Goal: Task Accomplishment & Management: Manage account settings

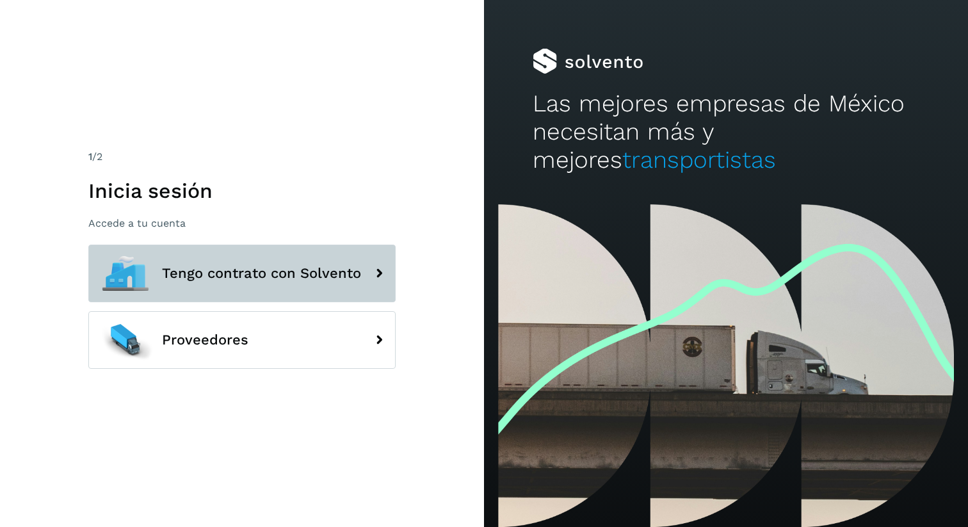
click at [283, 253] on button "Tengo contrato con Solvento" at bounding box center [241, 274] width 307 height 58
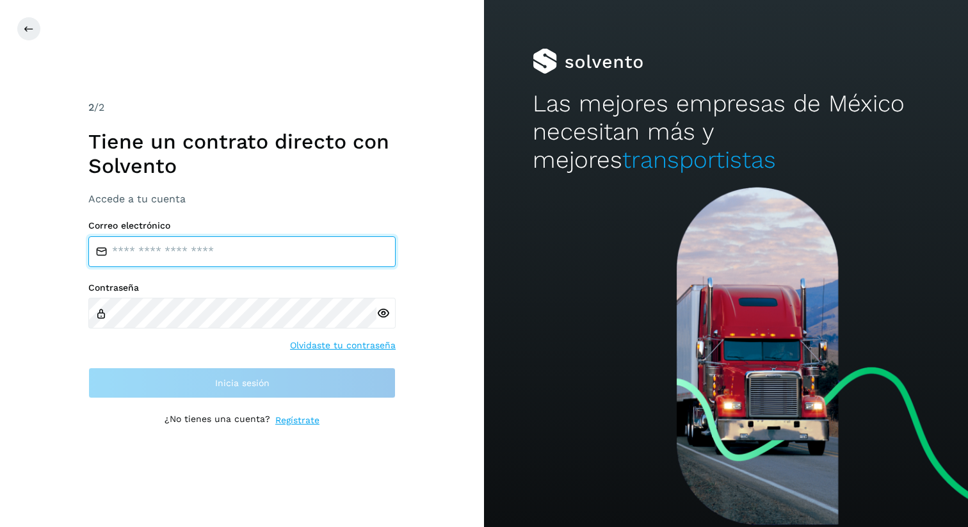
click at [234, 245] on input "email" at bounding box center [241, 251] width 307 height 31
type input "**********"
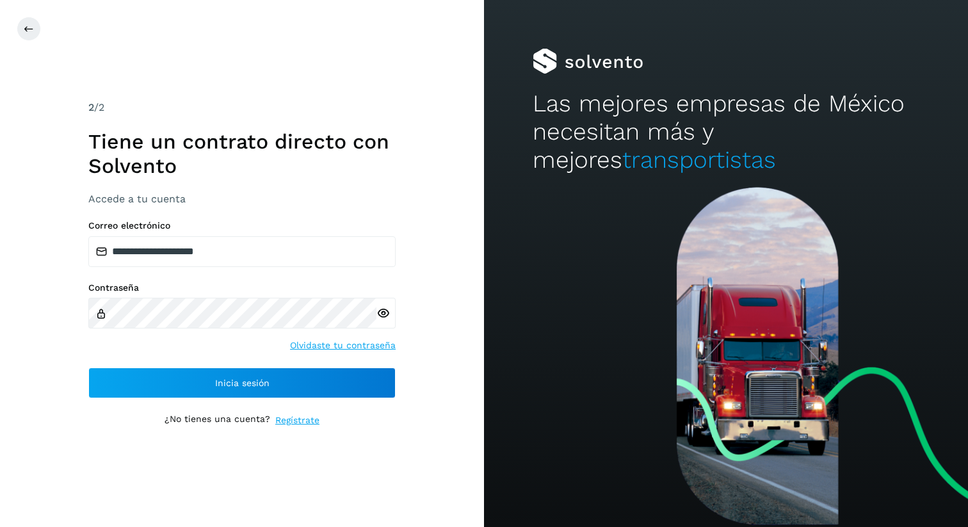
click at [383, 317] on icon at bounding box center [382, 313] width 13 height 13
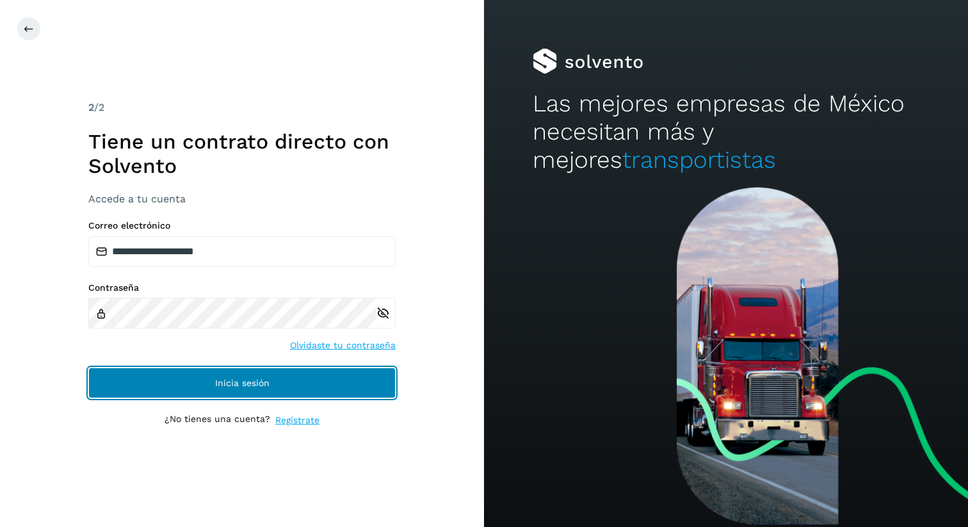
click at [188, 391] on button "Inicia sesión" at bounding box center [241, 382] width 307 height 31
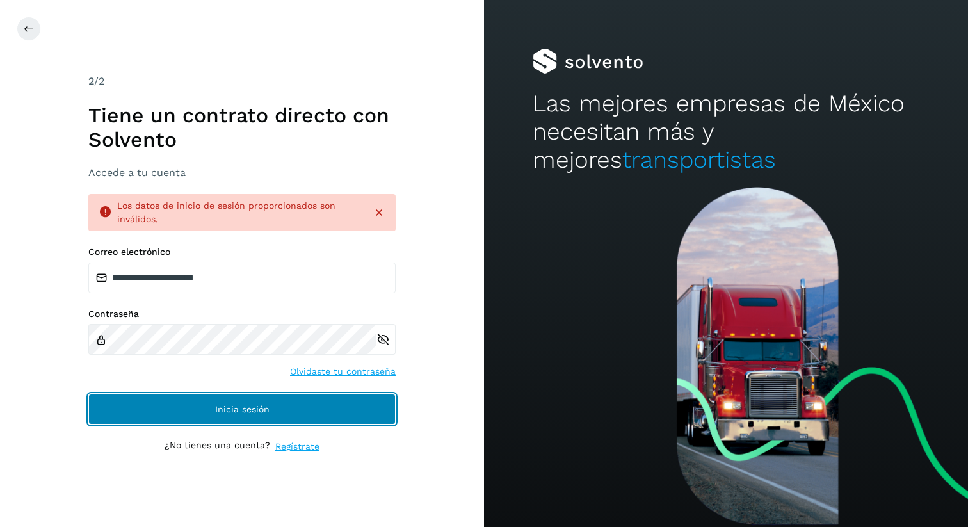
click at [275, 410] on button "Inicia sesión" at bounding box center [241, 409] width 307 height 31
click at [197, 407] on button "Inicia sesión" at bounding box center [241, 409] width 307 height 31
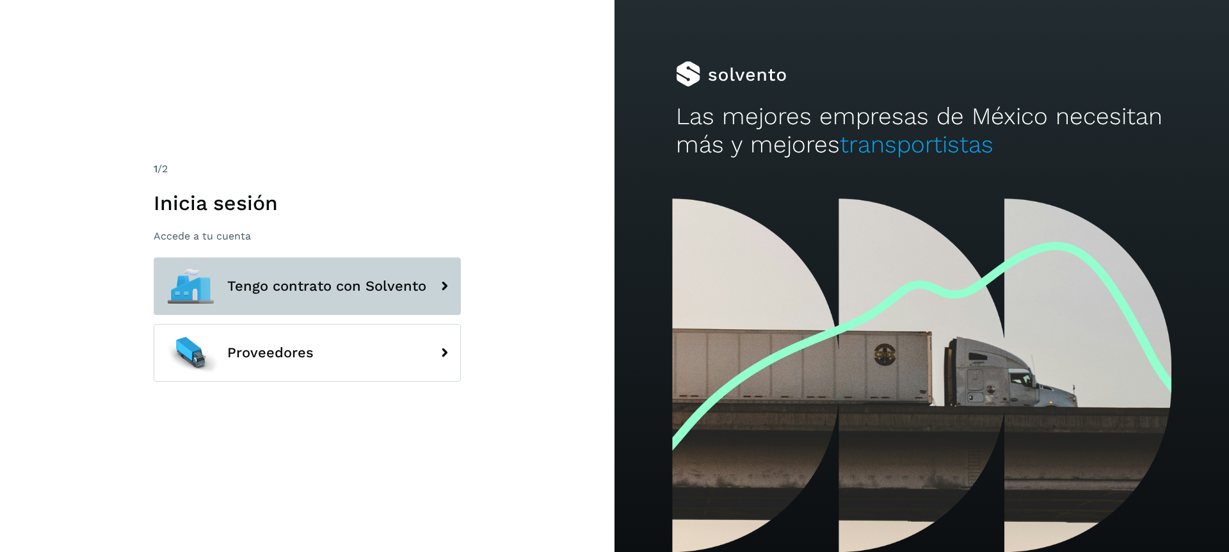
click at [279, 298] on button "Tengo contrato con Solvento" at bounding box center [307, 286] width 307 height 58
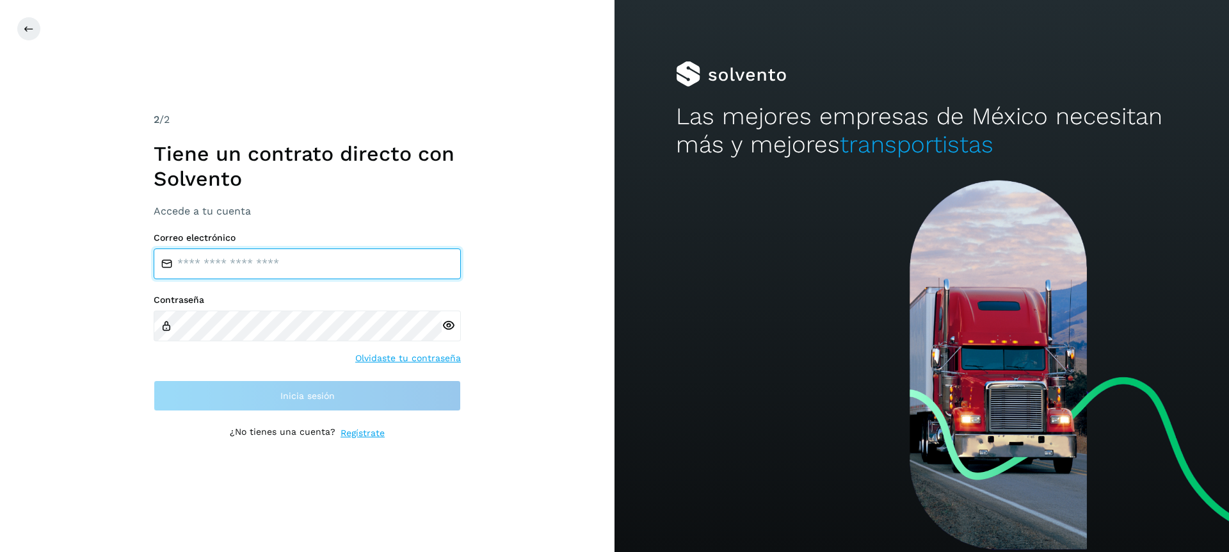
click at [246, 256] on input "email" at bounding box center [307, 263] width 307 height 31
type input "**********"
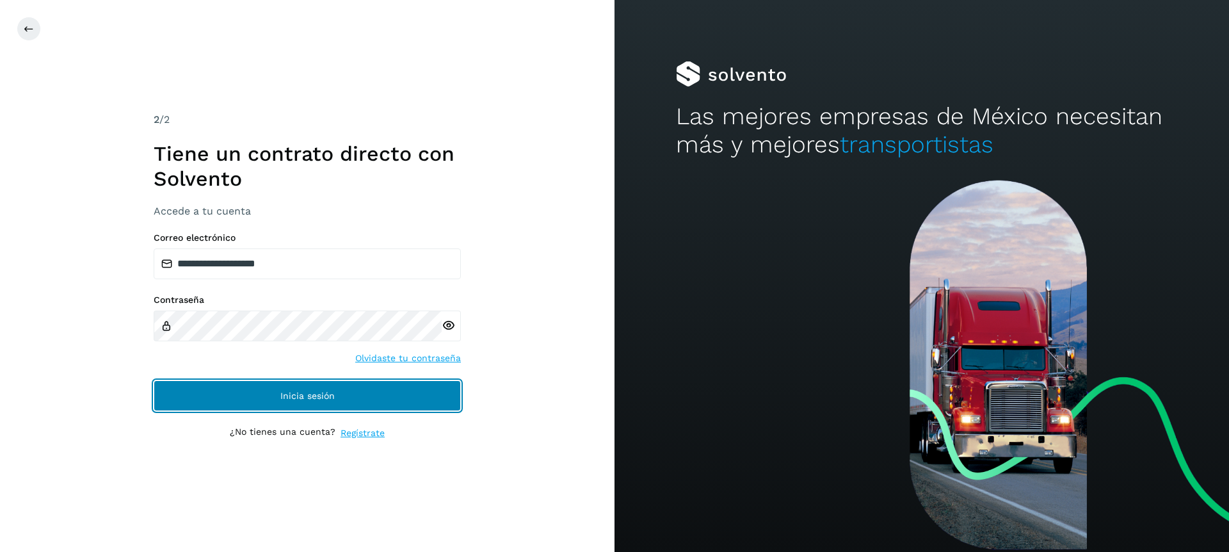
click at [321, 388] on button "Inicia sesión" at bounding box center [307, 395] width 307 height 31
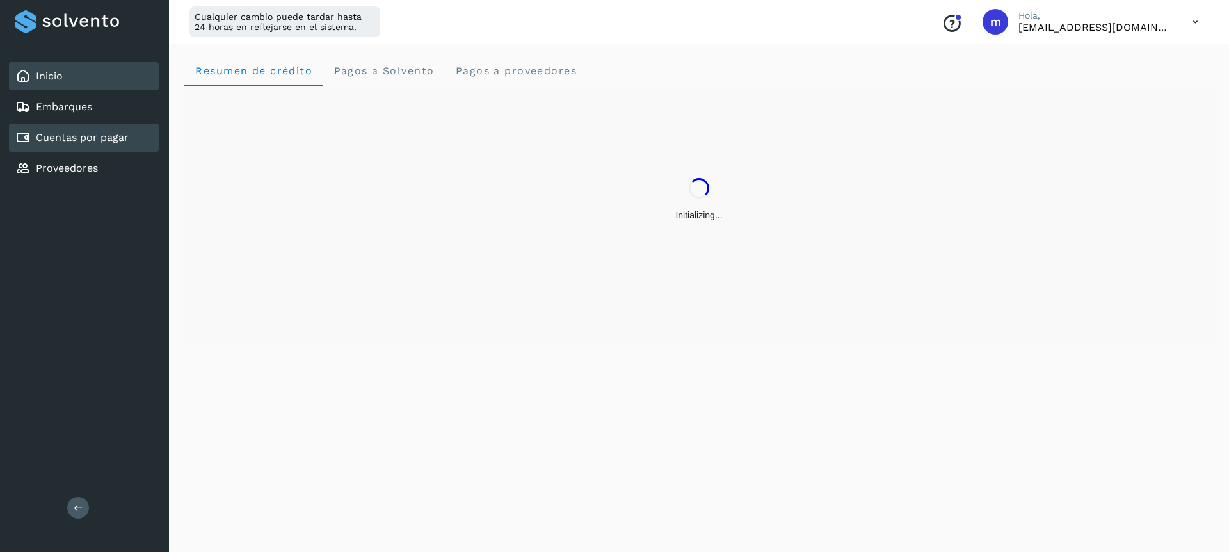
click at [92, 136] on link "Cuentas por pagar" at bounding box center [82, 137] width 93 height 12
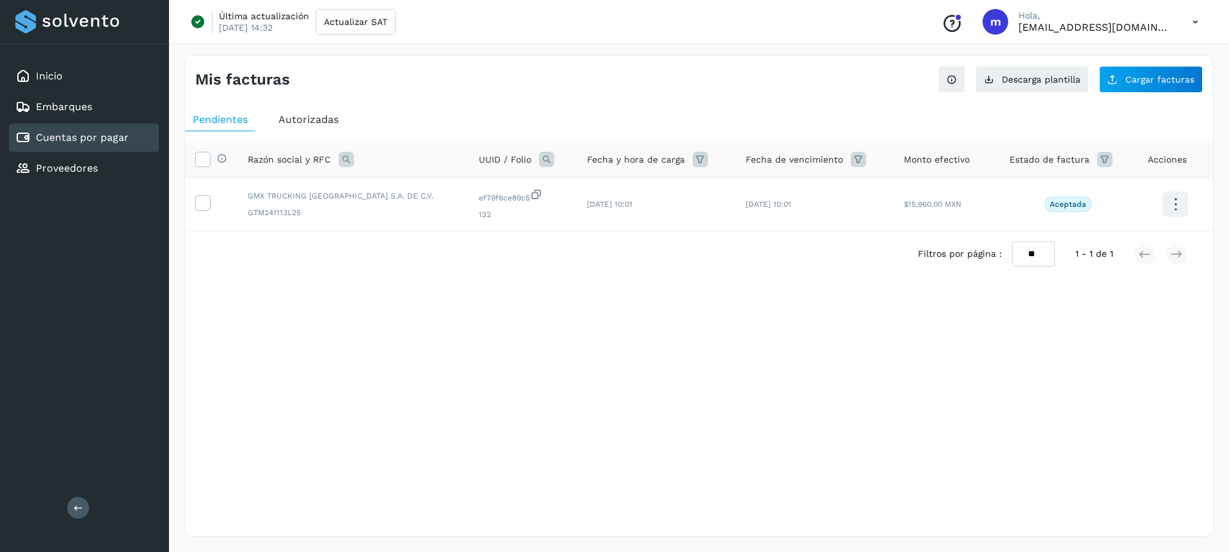
click at [1195, 20] on icon at bounding box center [1195, 22] width 26 height 26
click at [1102, 83] on div "Cerrar sesión" at bounding box center [1131, 82] width 152 height 24
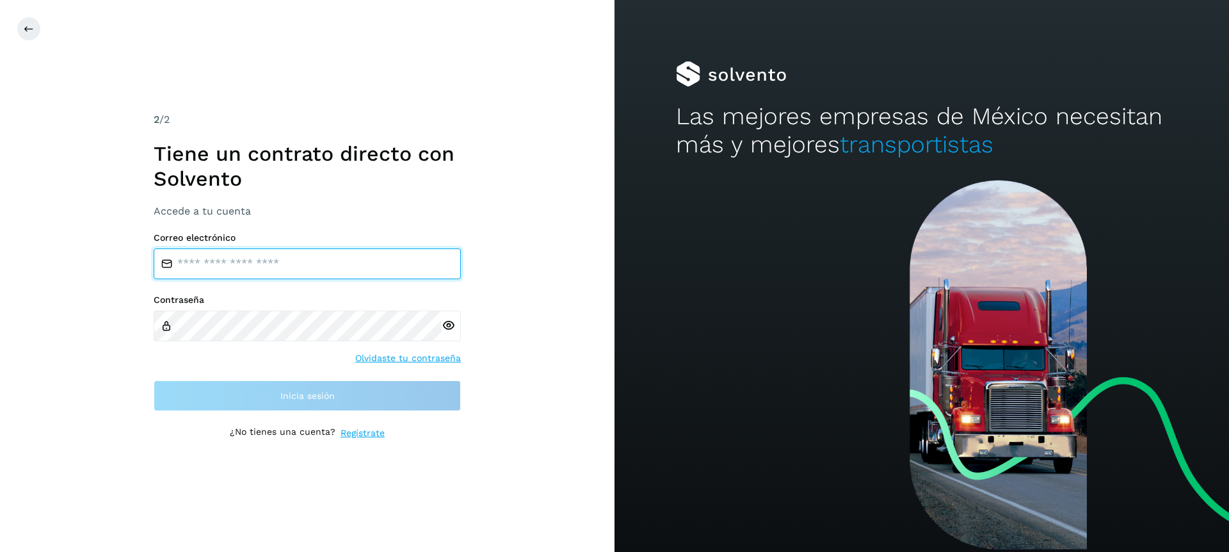
click at [259, 263] on input "email" at bounding box center [307, 263] width 307 height 31
type input "**********"
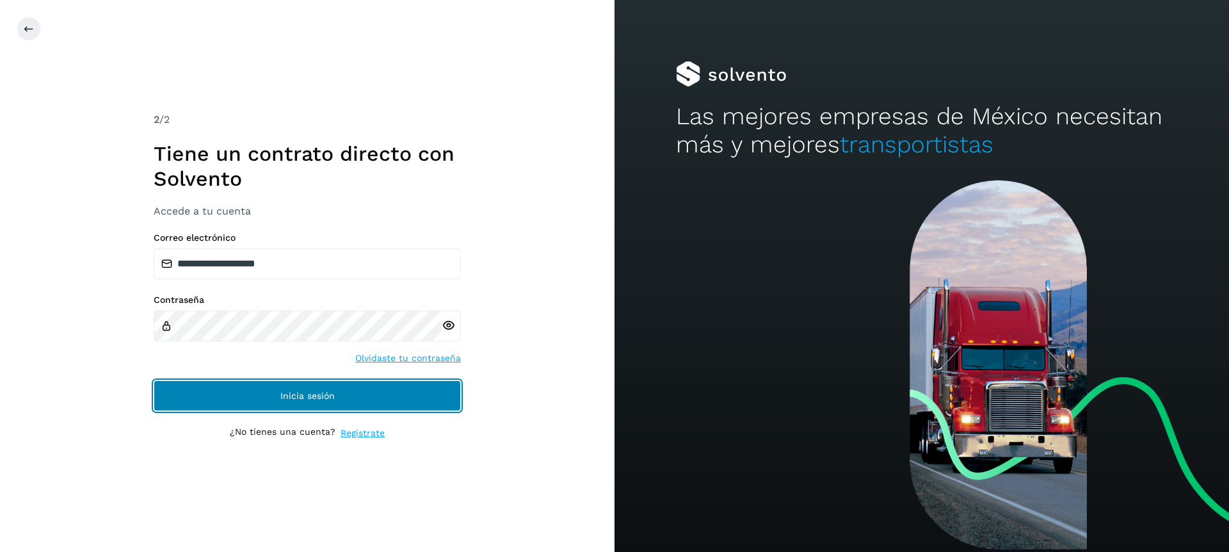
click at [317, 402] on button "Inicia sesión" at bounding box center [307, 395] width 307 height 31
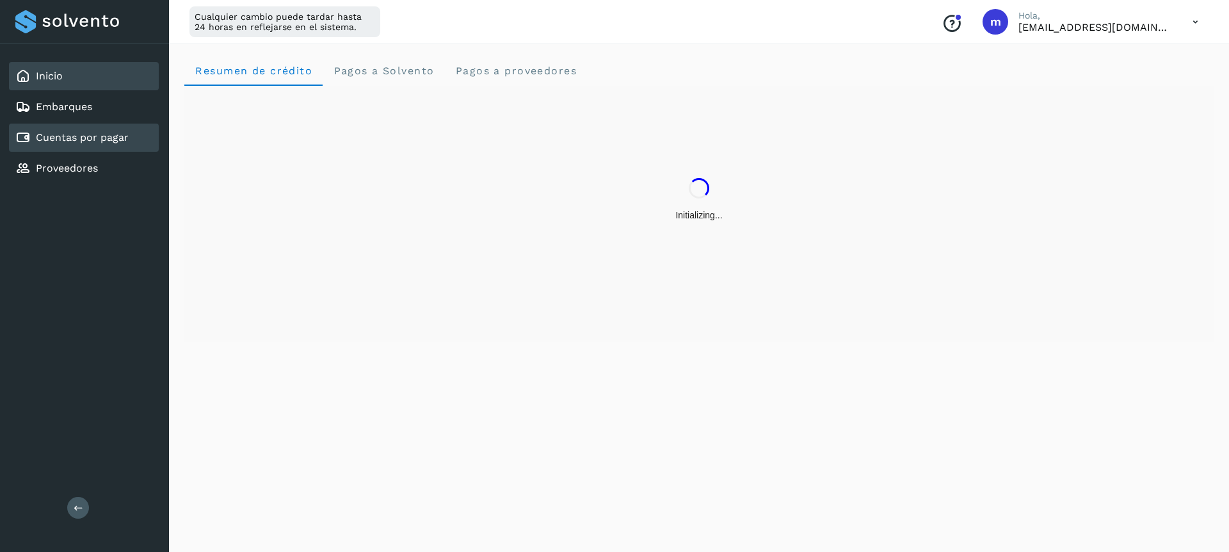
click at [95, 144] on div "Cuentas por pagar" at bounding box center [71, 137] width 113 height 15
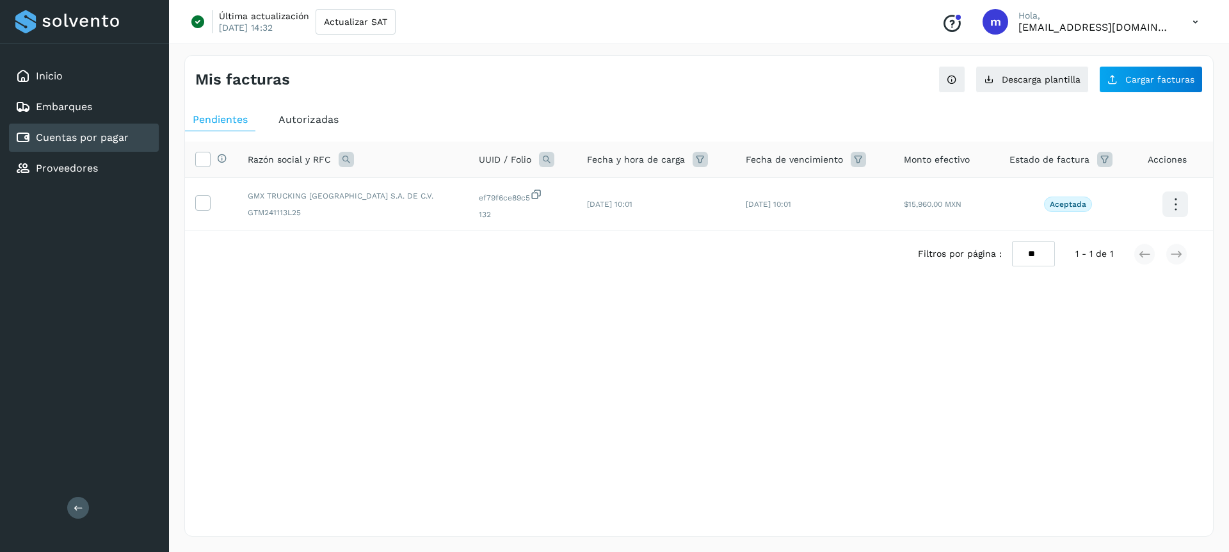
click at [1199, 23] on icon at bounding box center [1195, 22] width 26 height 26
click at [1127, 84] on div "Cerrar sesión" at bounding box center [1131, 82] width 152 height 24
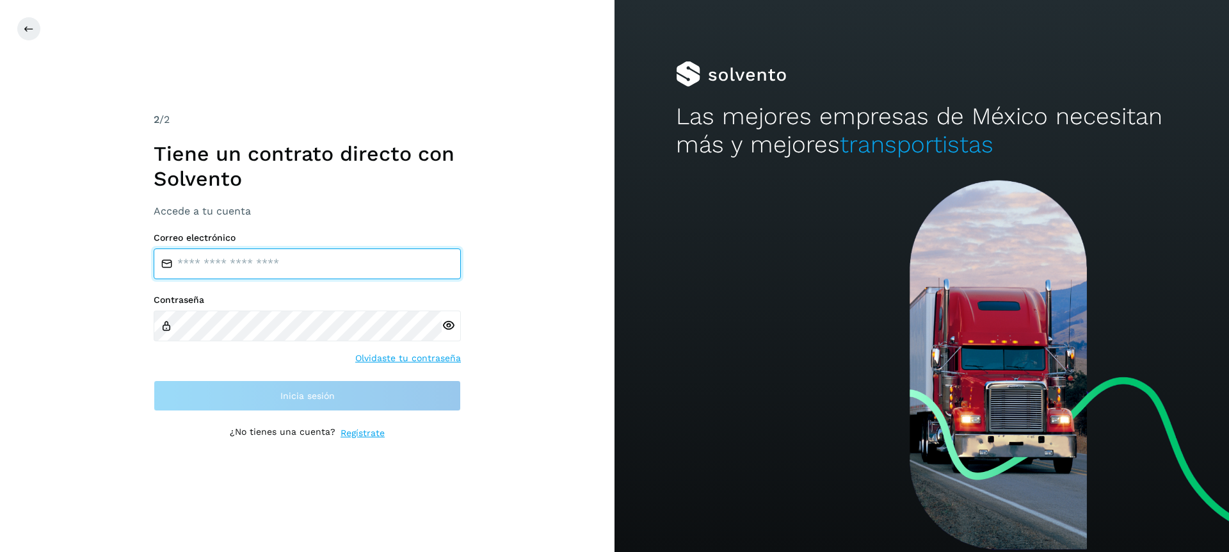
click at [216, 271] on input "email" at bounding box center [307, 263] width 307 height 31
type input "**********"
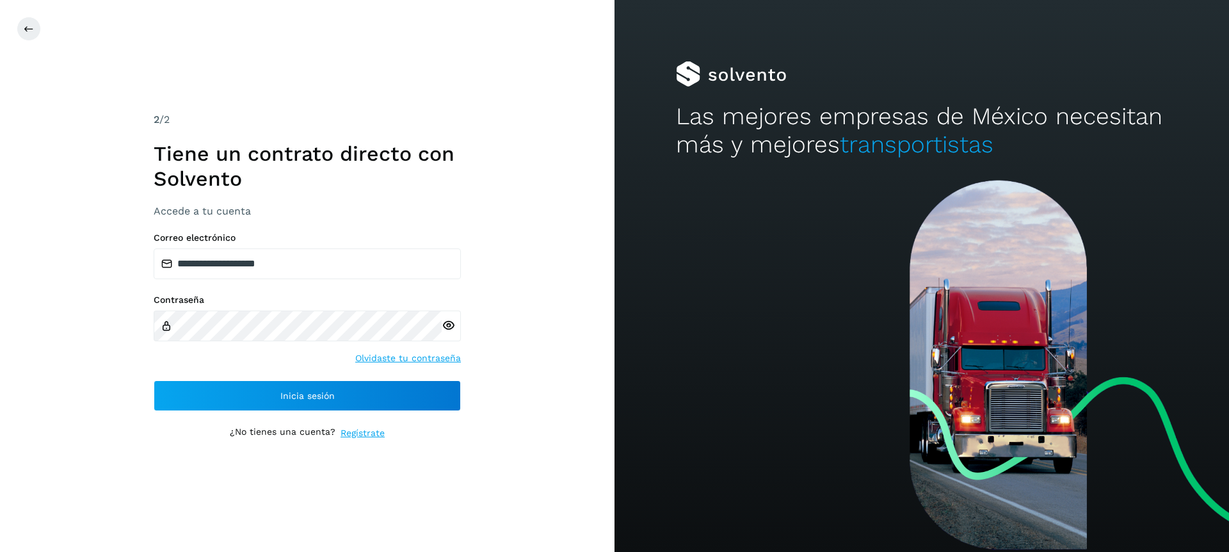
click at [444, 327] on icon at bounding box center [448, 325] width 13 height 13
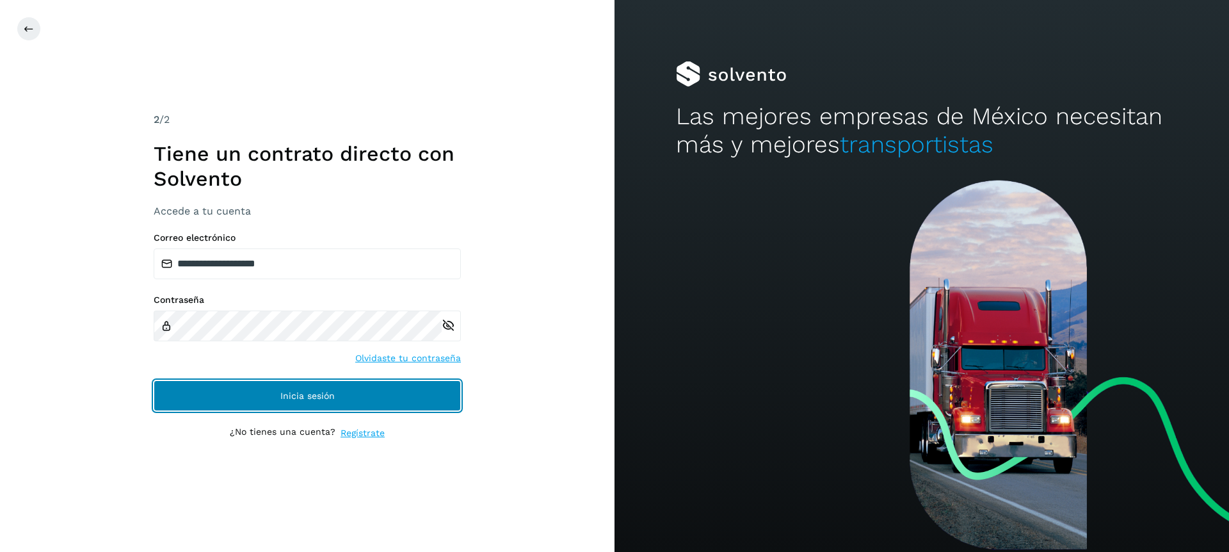
click at [245, 385] on button "Inicia sesión" at bounding box center [307, 395] width 307 height 31
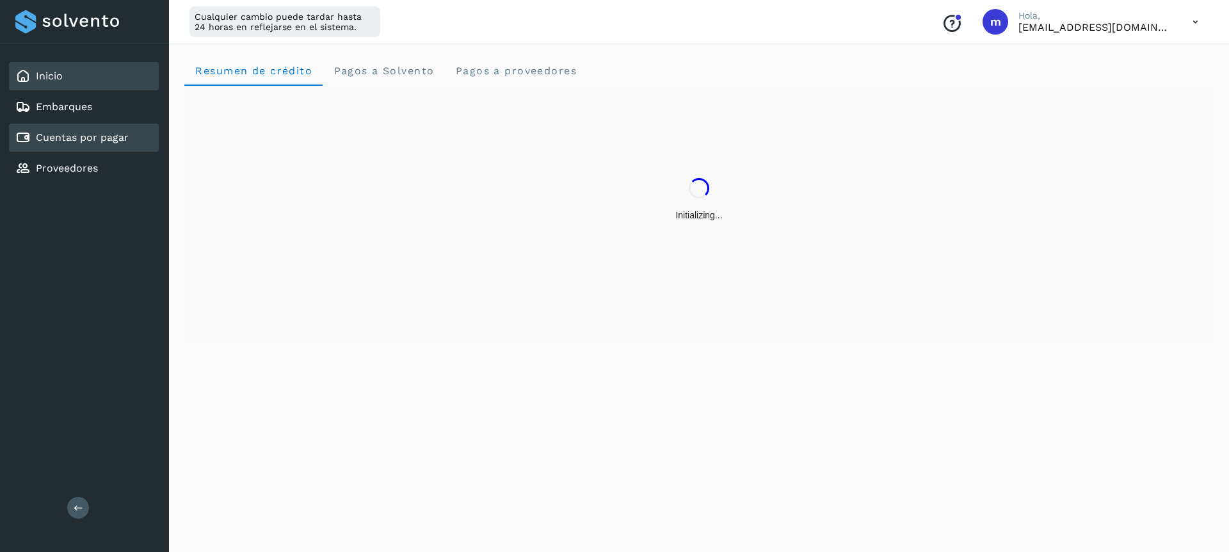
click at [88, 147] on div "Cuentas por pagar" at bounding box center [84, 138] width 150 height 28
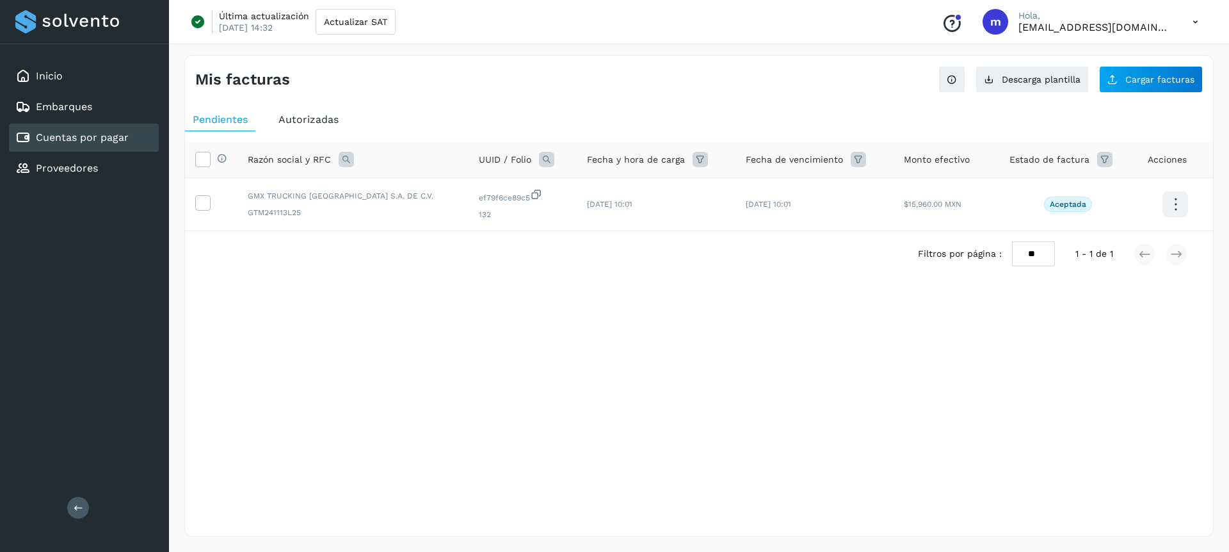
click at [1191, 17] on icon at bounding box center [1195, 22] width 26 height 26
click at [1122, 84] on div "Cerrar sesión" at bounding box center [1131, 82] width 152 height 24
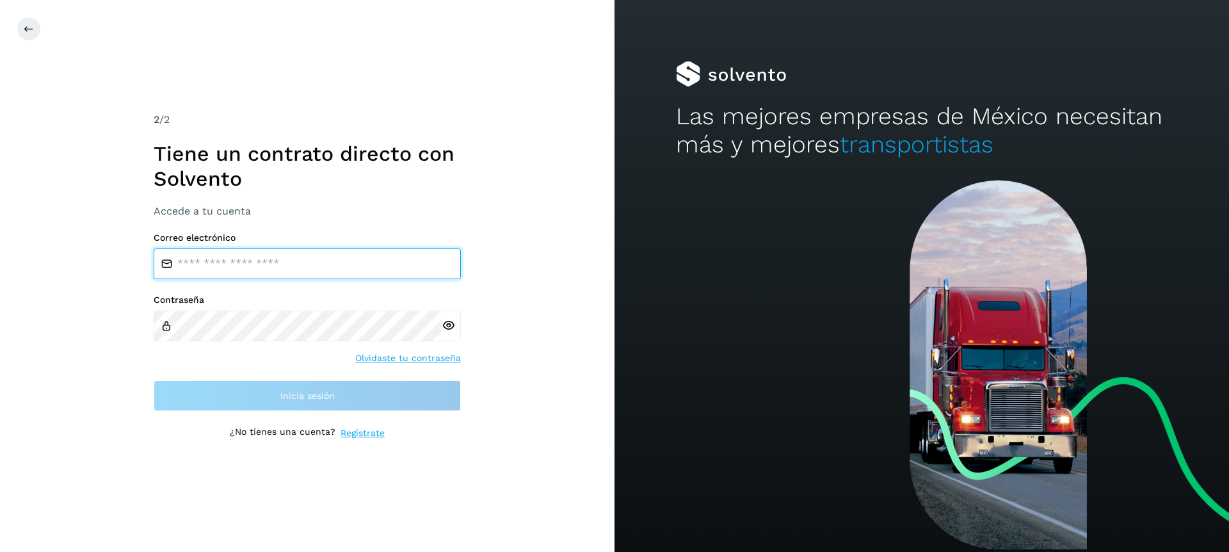
click at [250, 264] on input "email" at bounding box center [307, 263] width 307 height 31
type input "**********"
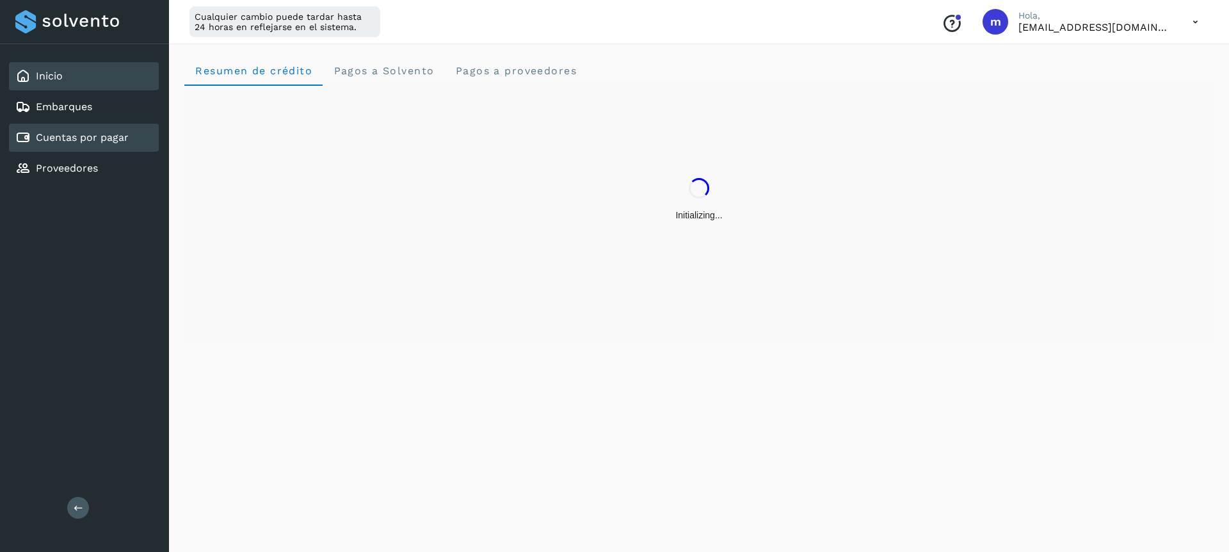
click at [70, 143] on link "Cuentas por pagar" at bounding box center [82, 137] width 93 height 12
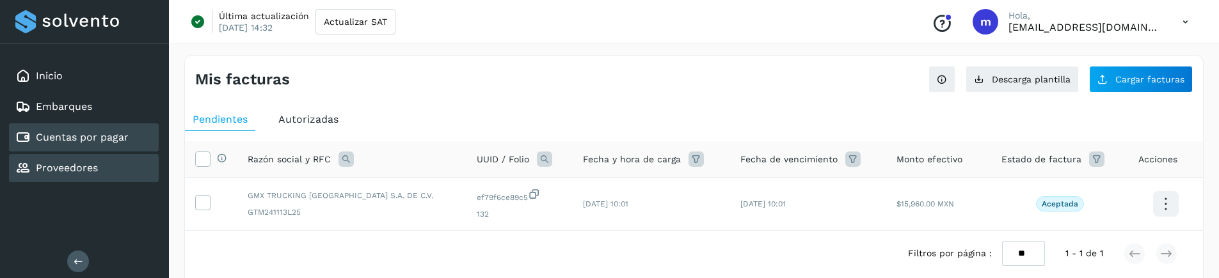
click at [94, 166] on link "Proveedores" at bounding box center [67, 168] width 62 height 12
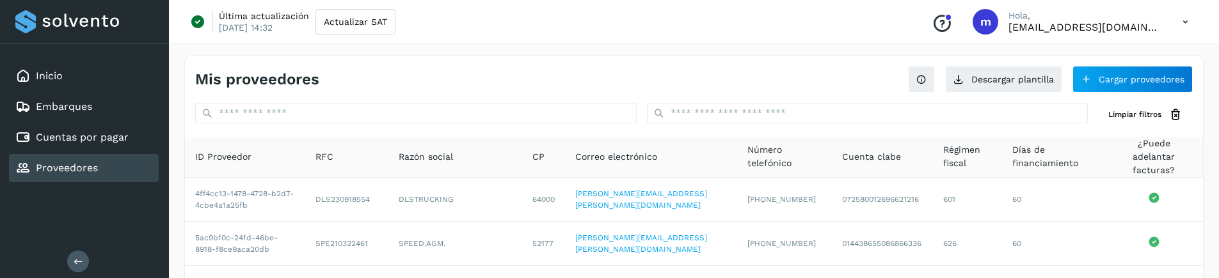
click at [1189, 20] on icon at bounding box center [1186, 22] width 26 height 26
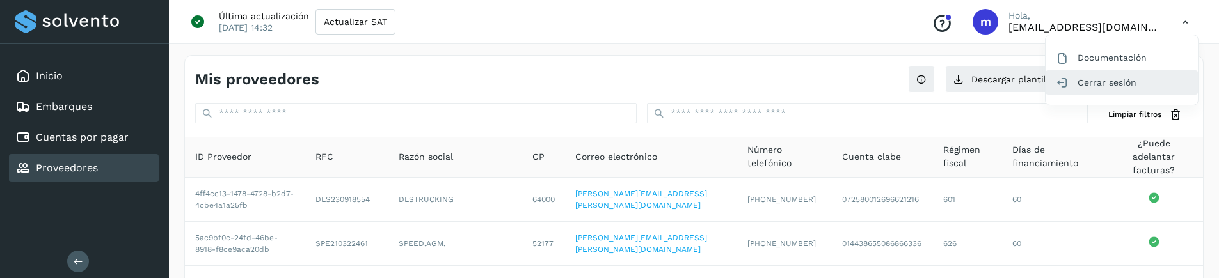
click at [1146, 84] on div "Cerrar sesión" at bounding box center [1122, 82] width 152 height 24
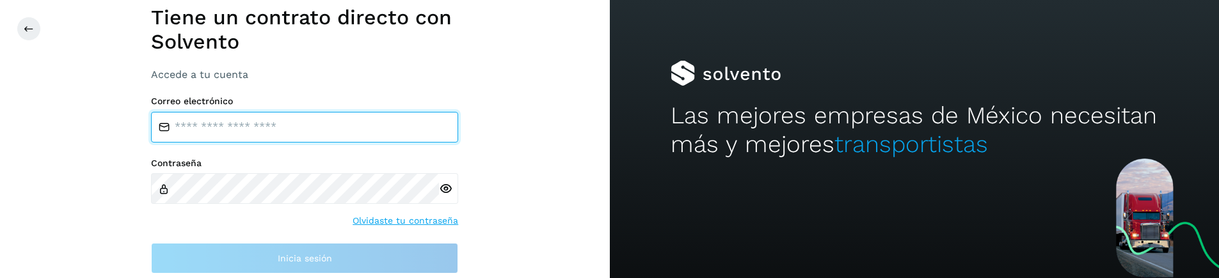
click at [264, 131] on input "email" at bounding box center [304, 127] width 307 height 31
type input "**********"
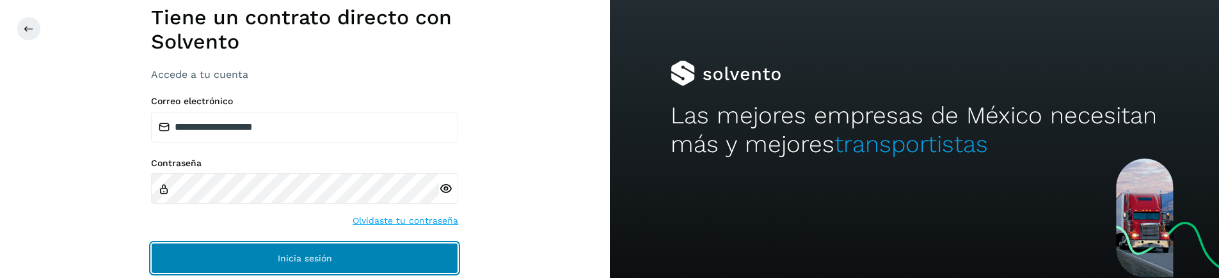
click at [389, 257] on button "Inicia sesión" at bounding box center [304, 258] width 307 height 31
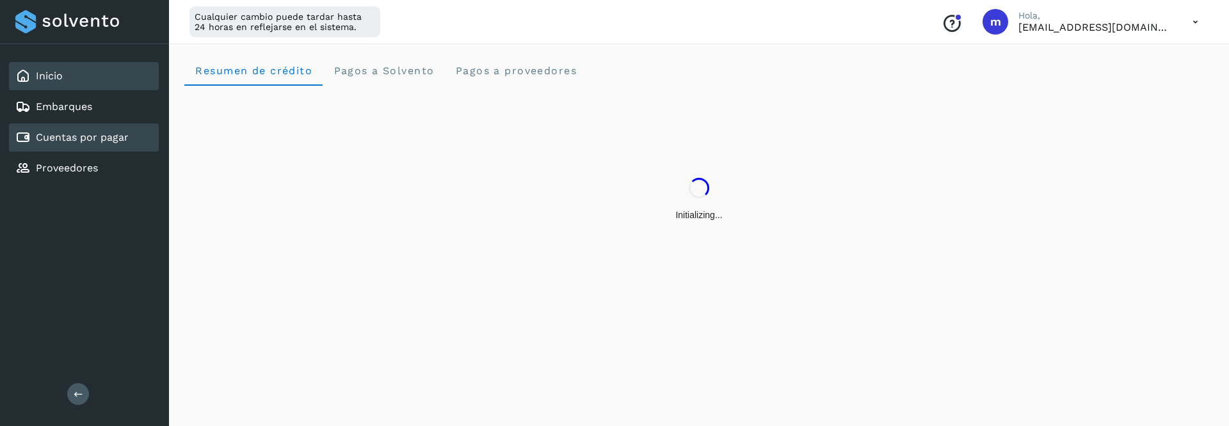
click at [86, 133] on link "Cuentas por pagar" at bounding box center [82, 137] width 93 height 12
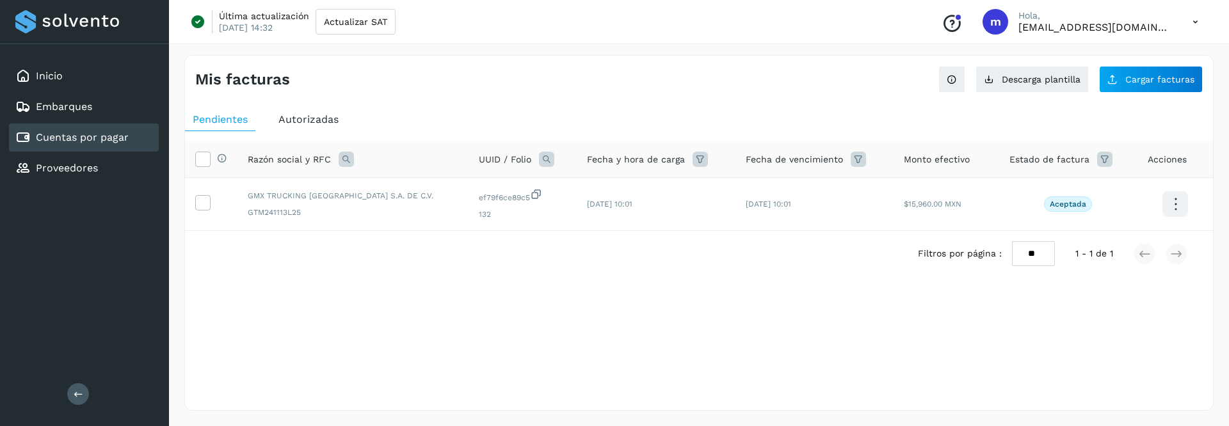
click at [1191, 18] on icon at bounding box center [1195, 22] width 26 height 26
click at [1121, 85] on div "Cerrar sesión" at bounding box center [1131, 82] width 152 height 24
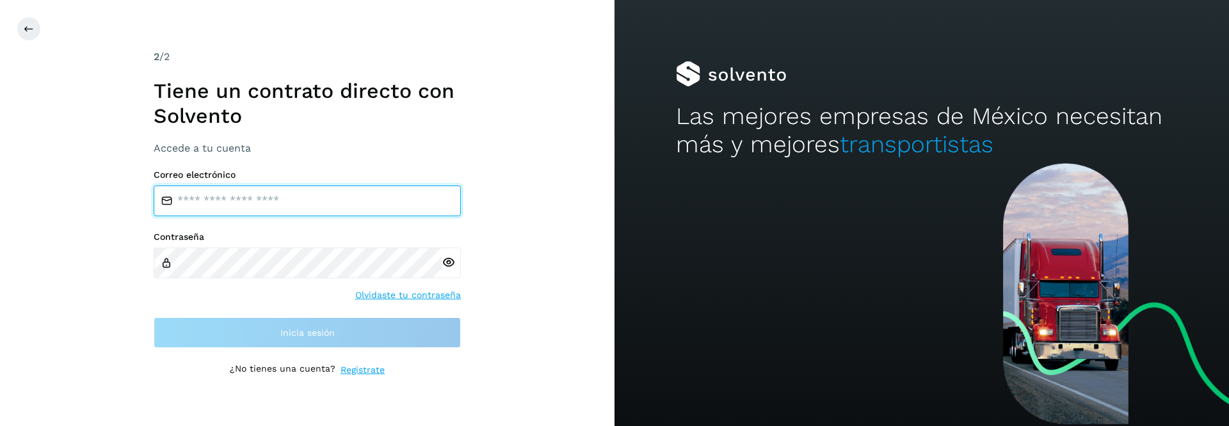
click at [267, 200] on input "email" at bounding box center [307, 201] width 307 height 31
type input "**********"
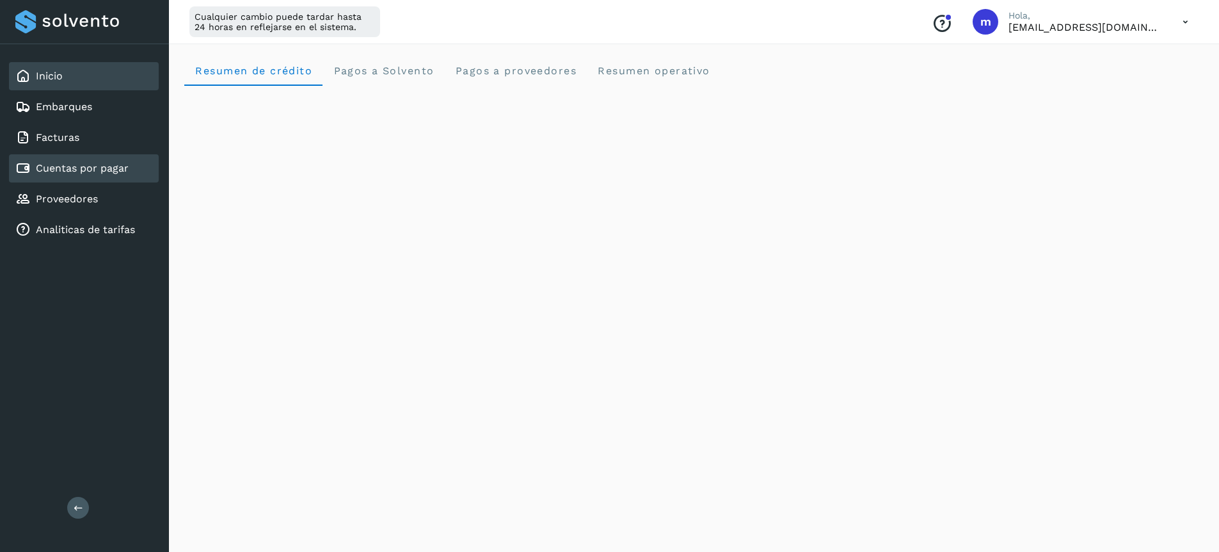
click at [89, 176] on div "Cuentas por pagar" at bounding box center [84, 168] width 150 height 28
